Goal: Submit feedback/report problem: Submit feedback/report problem

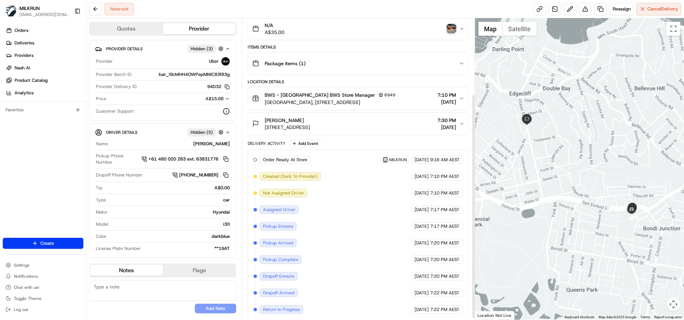
scroll to position [103, 0]
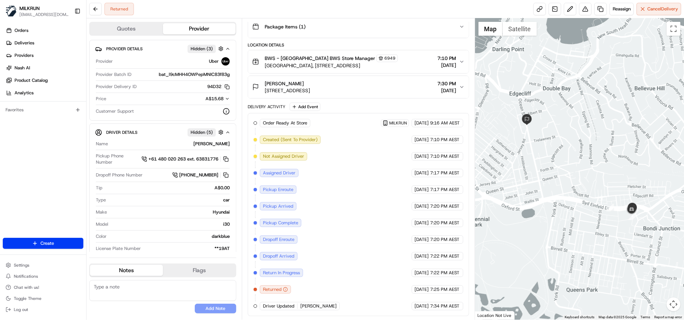
click at [285, 291] on icon "button" at bounding box center [285, 289] width 5 height 5
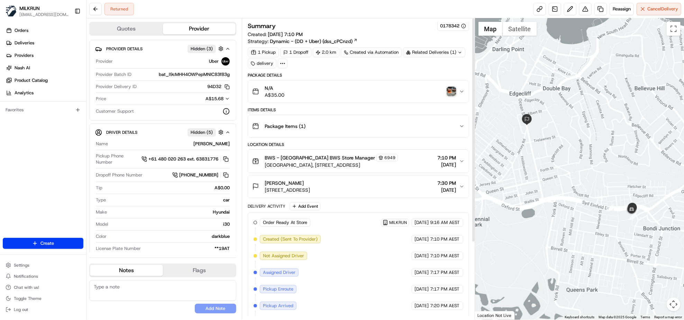
scroll to position [0, 0]
click at [452, 94] on img "button" at bounding box center [452, 92] width 10 height 10
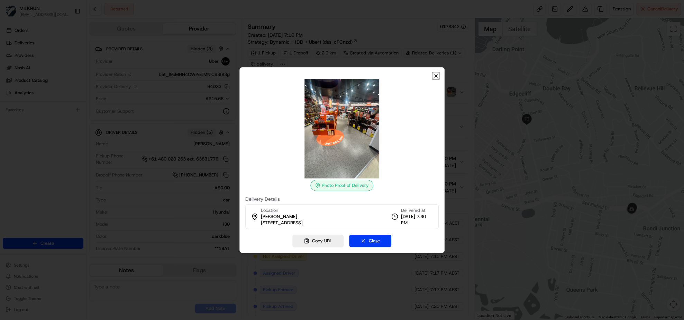
click at [437, 75] on icon "button" at bounding box center [436, 76] width 6 height 6
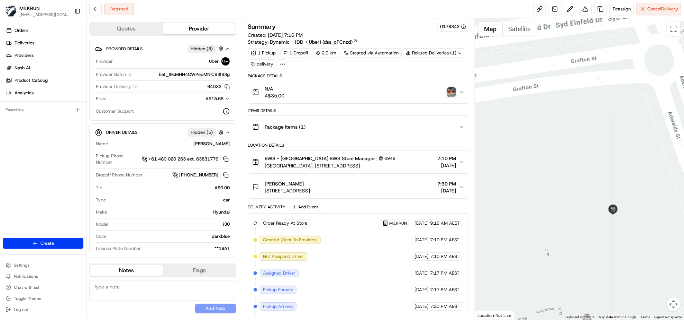
click at [396, 161] on div "BWS - Bondi Junction BWS Store Manager 6949" at bounding box center [331, 158] width 133 height 8
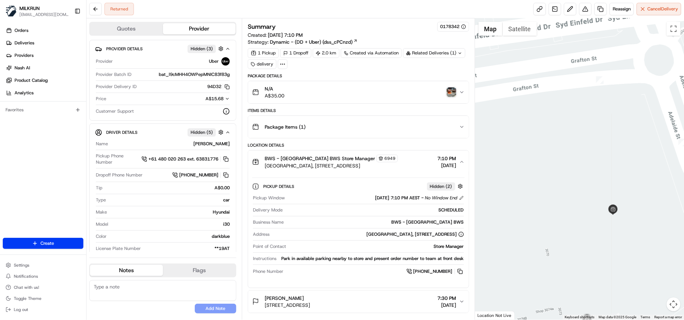
click at [396, 161] on div "BWS - Bondi Junction BWS Store Manager 6949" at bounding box center [331, 158] width 133 height 8
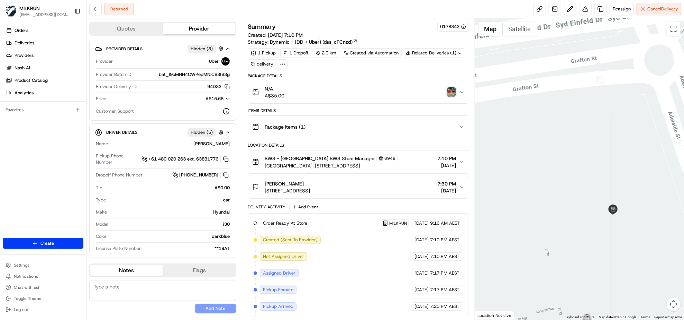
click at [399, 187] on div "Jenni-lee Spence 1/93-95 Ocean St, Woollahra, NSW 2025, AU 7:30 PM 20/08/2025" at bounding box center [355, 187] width 207 height 14
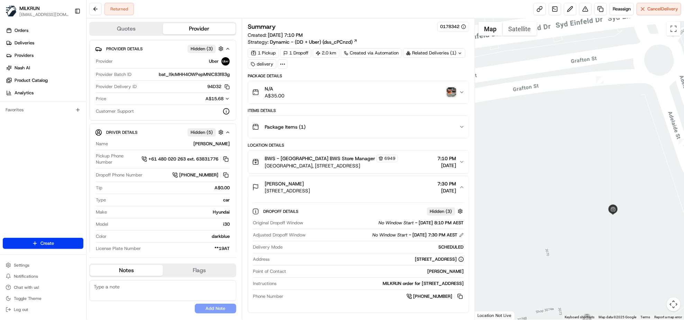
click at [395, 183] on div "Jenni-lee Spence 1/93-95 Ocean St, Woollahra, NSW 2025, AU 7:30 PM 20/08/2025" at bounding box center [355, 187] width 207 height 14
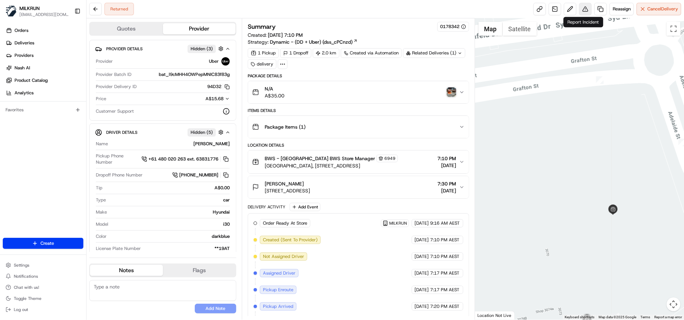
click at [585, 6] on button at bounding box center [586, 9] width 12 height 12
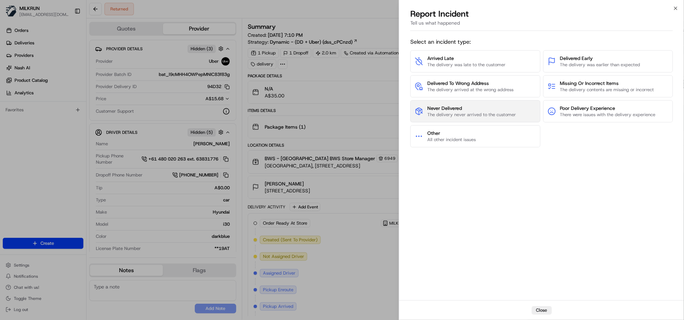
click at [444, 116] on span "The delivery never arrived to the customer" at bounding box center [472, 114] width 89 height 6
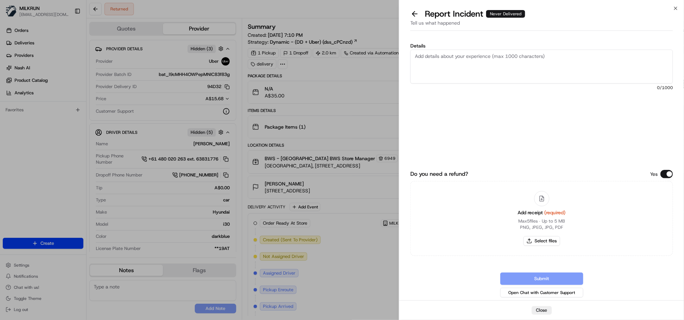
click at [447, 55] on textarea "Details" at bounding box center [542, 67] width 263 height 34
click at [441, 62] on textarea "Store said no returns were made. Even reviewed the cctv. Please asssit with the…" at bounding box center [542, 67] width 263 height 34
click at [438, 62] on textarea "Store said no returns were made. Even reviewed the cctv. Please asssit with the…" at bounding box center [542, 67] width 263 height 34
click at [434, 62] on textarea "Store said no returns were made. Even reviewed the cctv. Please asssit with the…" at bounding box center [542, 67] width 263 height 34
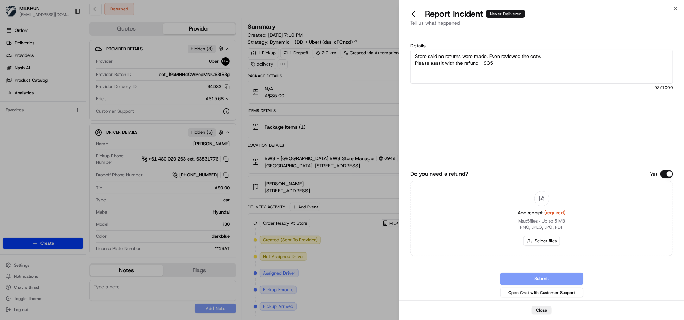
click at [434, 62] on textarea "Store said no returns were made. Even reviewed the cctv. Please asssit with the…" at bounding box center [542, 67] width 263 height 34
click at [504, 66] on textarea "Store said no returns were made. Even reviewed the cctv. Please assist with the…" at bounding box center [542, 67] width 263 height 34
click at [481, 60] on textarea "Store said no returns were made. Even reviewed the cctv. Please assist with the…" at bounding box center [542, 67] width 263 height 34
click at [504, 61] on textarea "Store said no returns were made. Even reviewed the cctv. Please assist with the…" at bounding box center [542, 67] width 263 height 34
click at [415, 54] on textarea "Store said no returns were made. Even reviewed the cctv. Please assist with the…" at bounding box center [542, 67] width 263 height 34
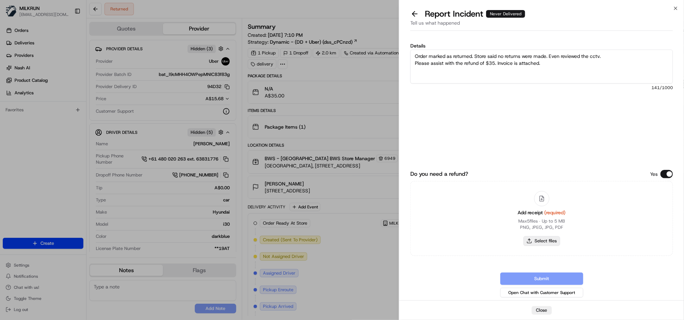
type textarea "Order marked as returned. Store said no returns were made. Even reviewed the cc…"
click at [549, 240] on button "Select files" at bounding box center [542, 241] width 37 height 10
type input "C:\fakepath\Jenni-lee Spence.pdf"
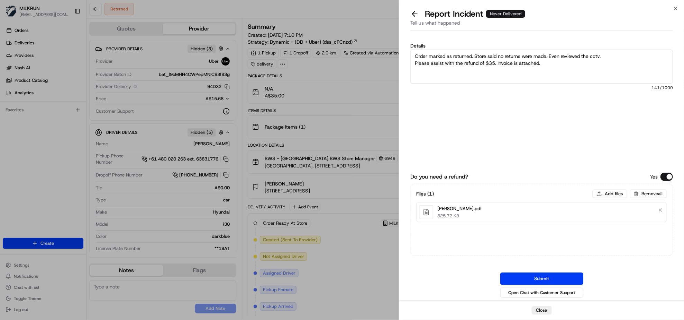
click at [548, 278] on button "Submit" at bounding box center [542, 278] width 83 height 12
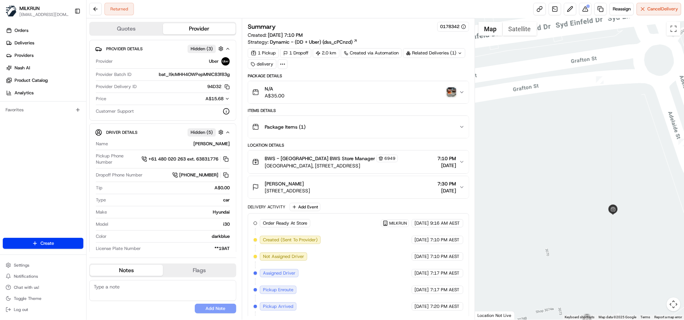
click at [431, 6] on div "Returned Reassign Cancel Delivery" at bounding box center [386, 9] width 598 height 18
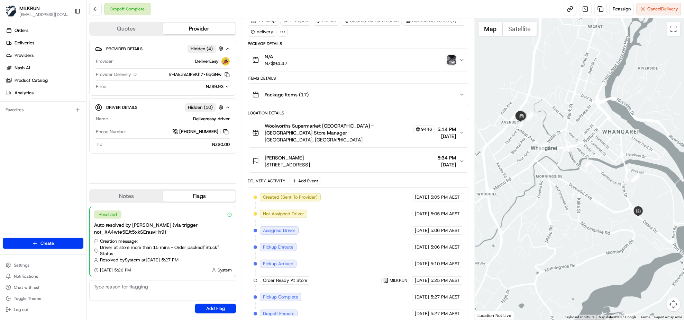
scroll to position [87, 0]
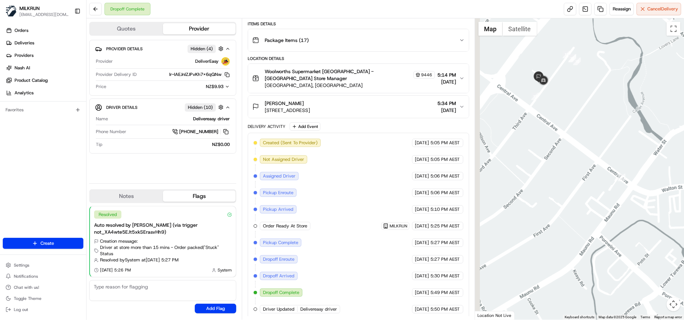
drag, startPoint x: 525, startPoint y: 88, endPoint x: 704, endPoint y: 271, distance: 255.3
click at [684, 271] on html "MILKRUN [EMAIL_ADDRESS][DOMAIN_NAME] Toggle Sidebar Orders Deliveries Providers…" at bounding box center [342, 160] width 684 height 320
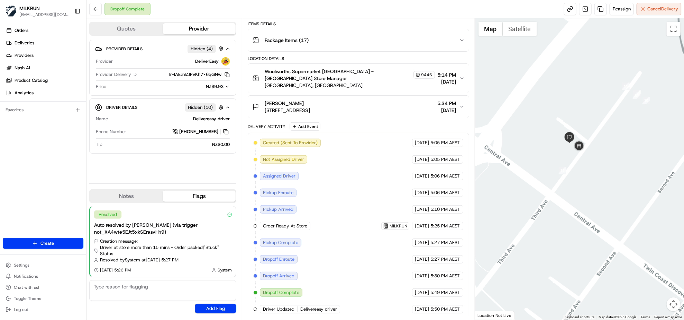
drag, startPoint x: 552, startPoint y: 74, endPoint x: 565, endPoint y: 167, distance: 93.6
click at [565, 167] on div at bounding box center [579, 168] width 209 height 301
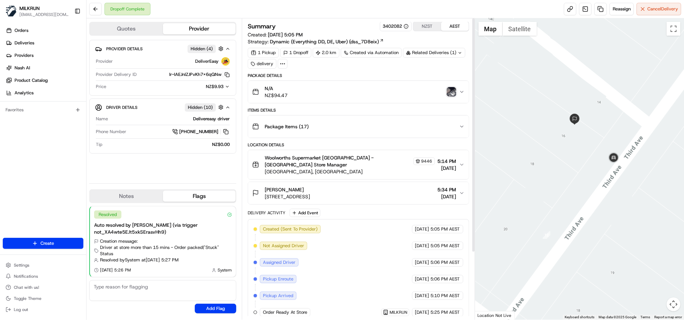
scroll to position [0, 0]
click at [331, 88] on div "N/A NZ$94.47" at bounding box center [355, 92] width 207 height 14
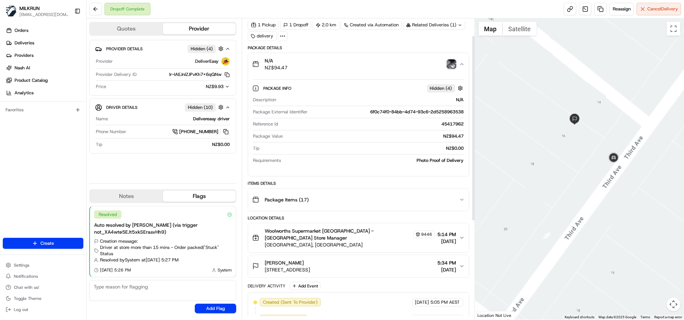
scroll to position [43, 0]
